Goal: Use online tool/utility: Utilize a website feature to perform a specific function

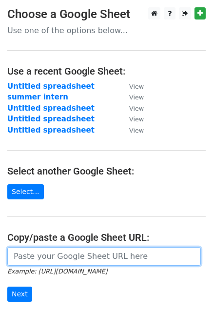
click at [63, 253] on input "url" at bounding box center [103, 256] width 193 height 18
click at [56, 256] on input "url" at bounding box center [103, 256] width 193 height 18
paste input "[URL][DOMAIN_NAME]"
type input "[URL][DOMAIN_NAME]"
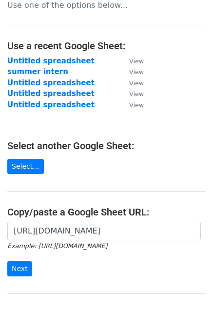
scroll to position [119, 0]
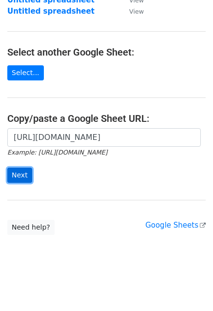
click at [21, 171] on input "Next" at bounding box center [19, 174] width 25 height 15
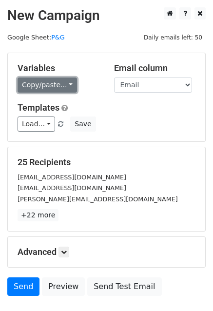
click at [59, 87] on link "Copy/paste..." at bounding box center [47, 84] width 59 height 15
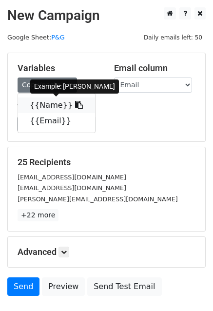
drag, startPoint x: 66, startPoint y: 103, endPoint x: 5, endPoint y: 102, distance: 61.3
click at [75, 103] on icon at bounding box center [79, 105] width 8 height 8
